Goal: Task Accomplishment & Management: Manage account settings

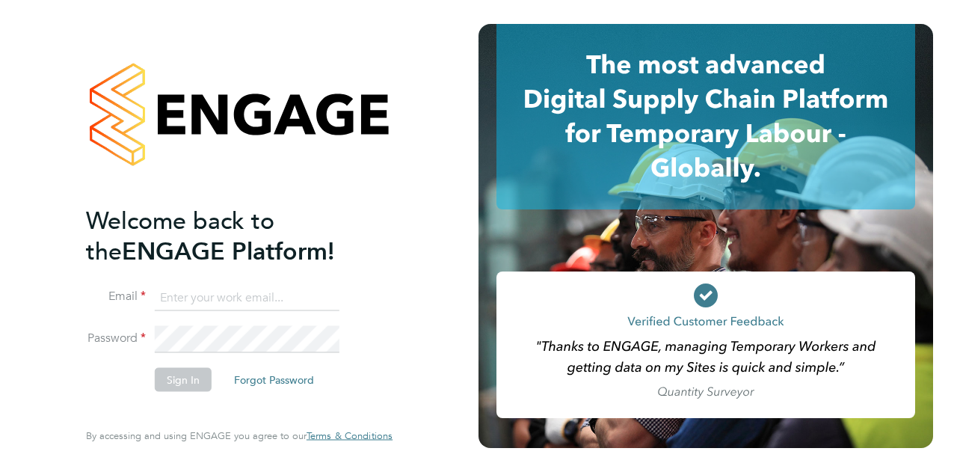
click at [238, 295] on input at bounding box center [247, 297] width 185 height 27
click at [185, 297] on input "Barry.ohare@wates.co.uk" at bounding box center [247, 297] width 185 height 27
type input "Barrie.ohare@wates.co.uk"
click at [185, 380] on button "Sign In" at bounding box center [183, 379] width 57 height 24
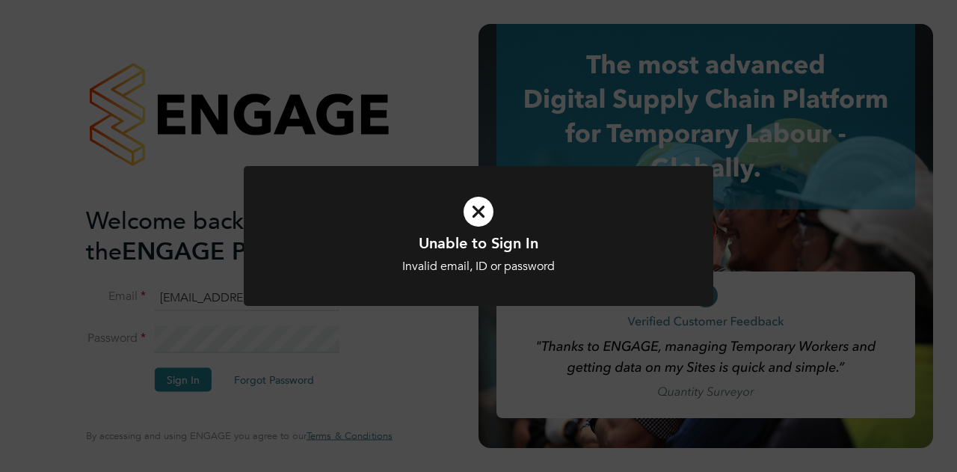
click at [484, 219] on icon at bounding box center [478, 211] width 389 height 58
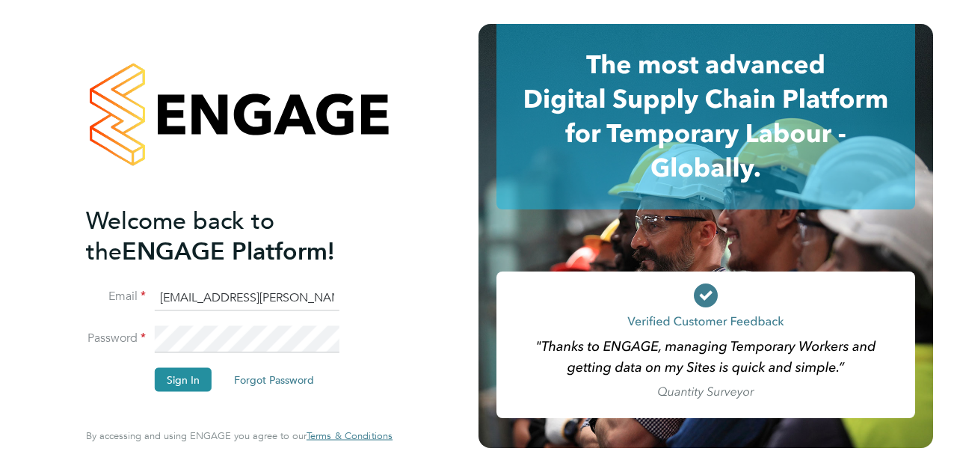
click at [484, 219] on app-barbie "Welcome back to the ENGAGE Platform! Email Barrie.ohare@wates.co.uk Password Si…" at bounding box center [478, 236] width 957 height 472
click at [182, 379] on button "Sign In" at bounding box center [183, 379] width 57 height 24
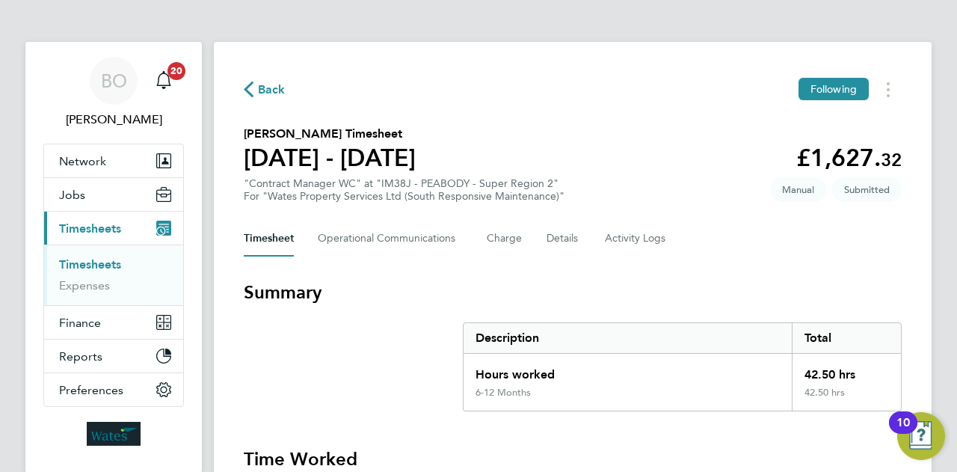
click at [559, 135] on section "[PERSON_NAME] Timesheet [DATE] - [DATE] £1,627. 32 "Contract Manager WC" at "IM…" at bounding box center [573, 164] width 658 height 78
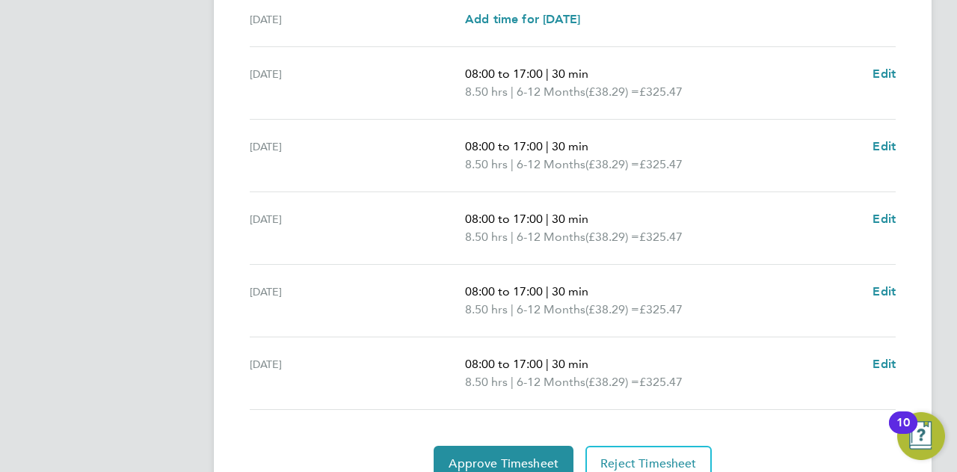
scroll to position [568, 0]
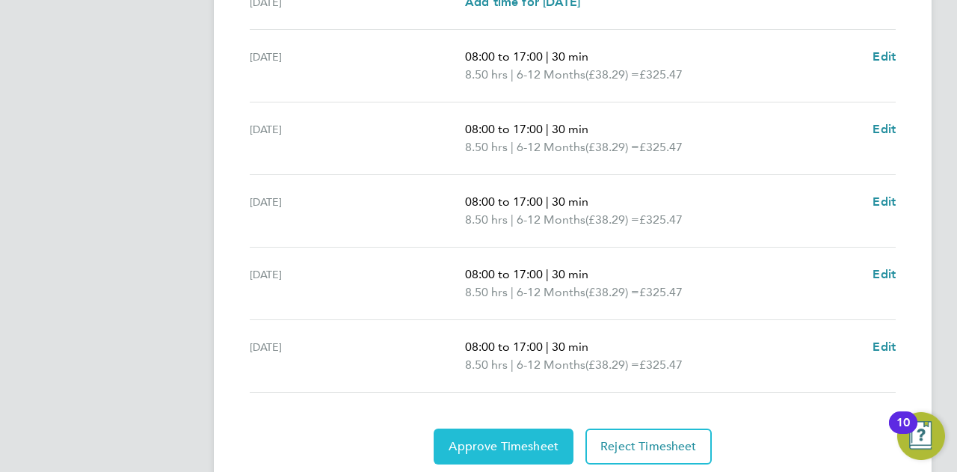
click at [528, 439] on span "Approve Timesheet" at bounding box center [504, 446] width 110 height 15
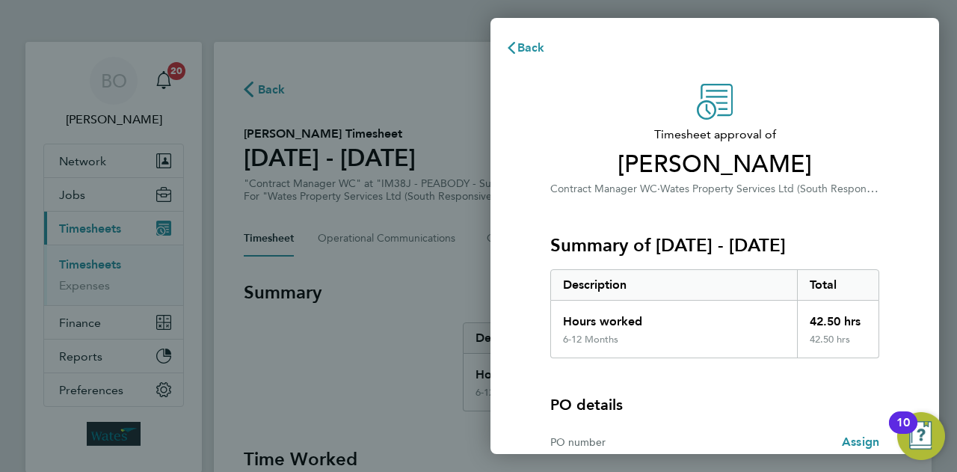
click at [639, 126] on span "Timesheet approval of" at bounding box center [714, 135] width 329 height 18
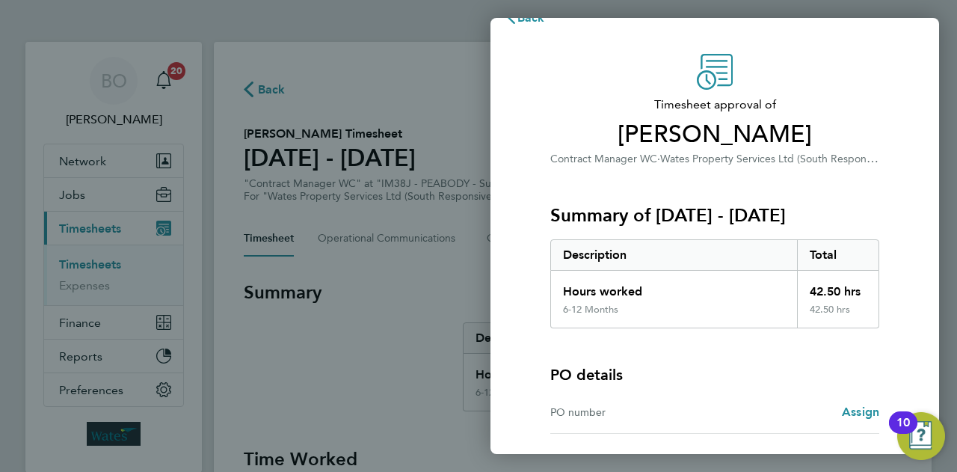
scroll to position [140, 0]
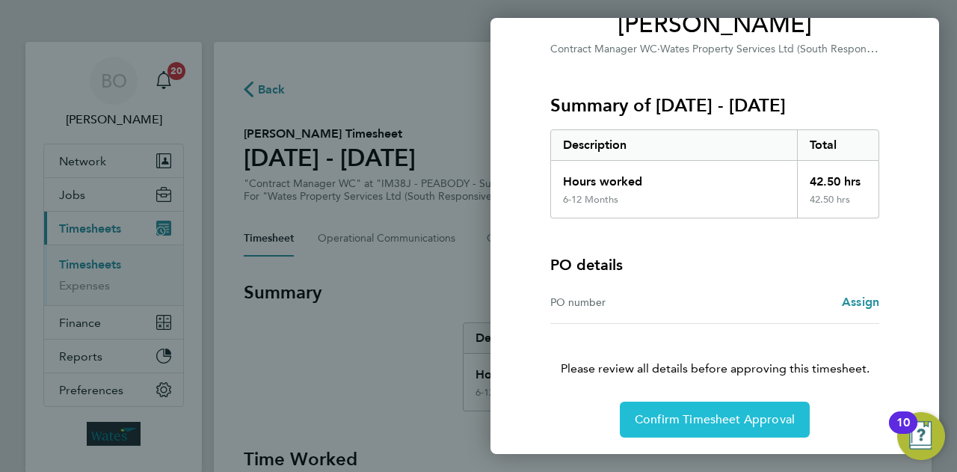
click at [700, 415] on span "Confirm Timesheet Approval" at bounding box center [715, 419] width 160 height 15
